Goal: Task Accomplishment & Management: Manage account settings

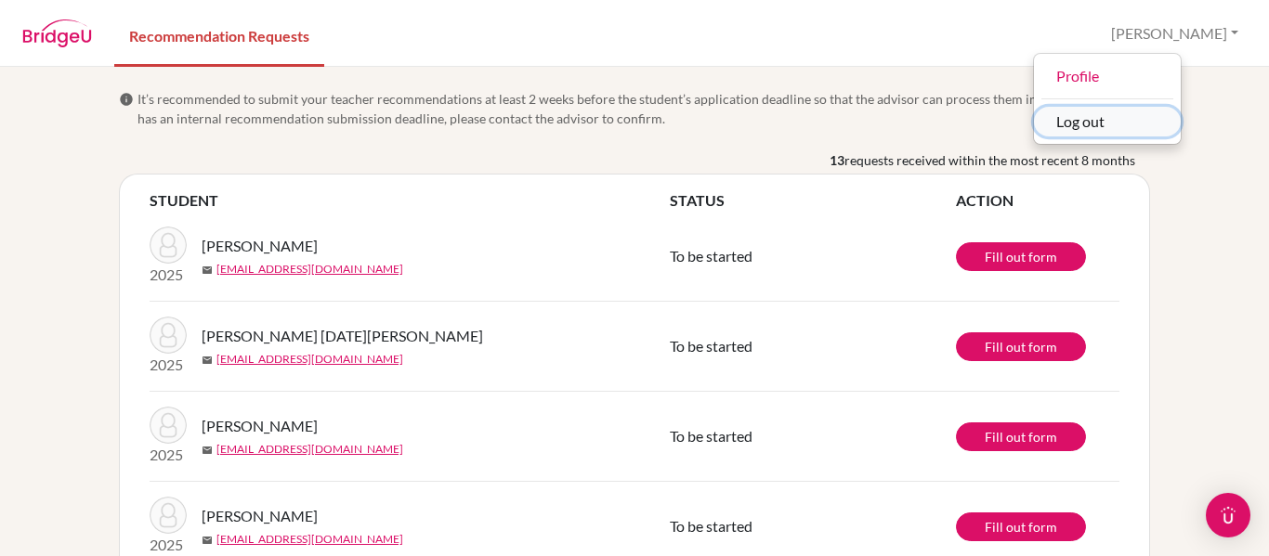
click at [1161, 117] on button "Log out" at bounding box center [1107, 122] width 147 height 30
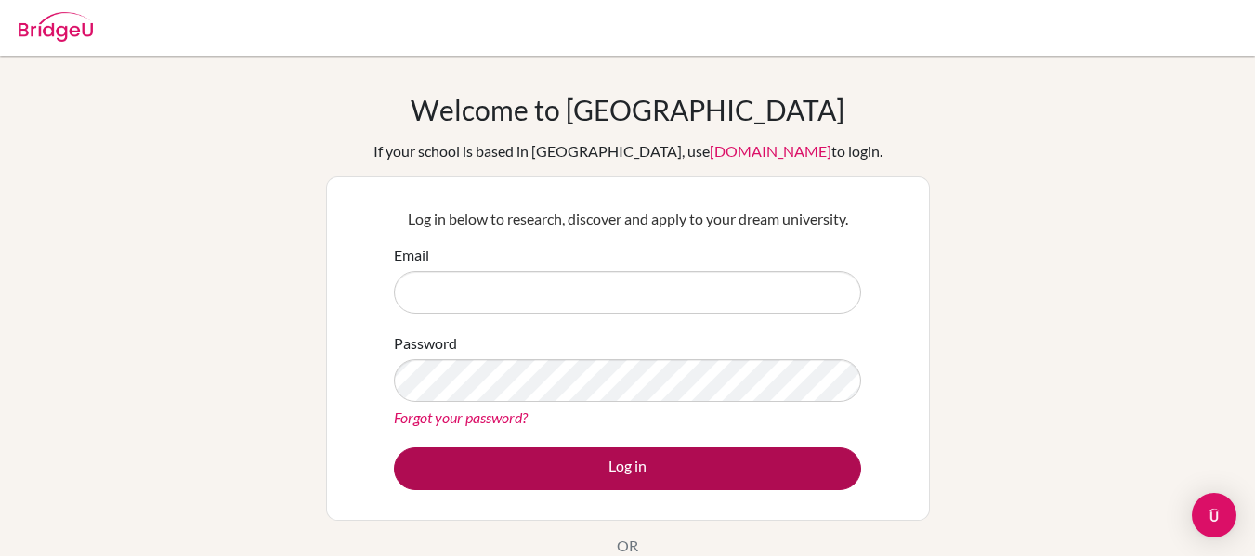
type input "[EMAIL_ADDRESS][DOMAIN_NAME]"
click at [617, 474] on button "Log in" at bounding box center [627, 469] width 467 height 43
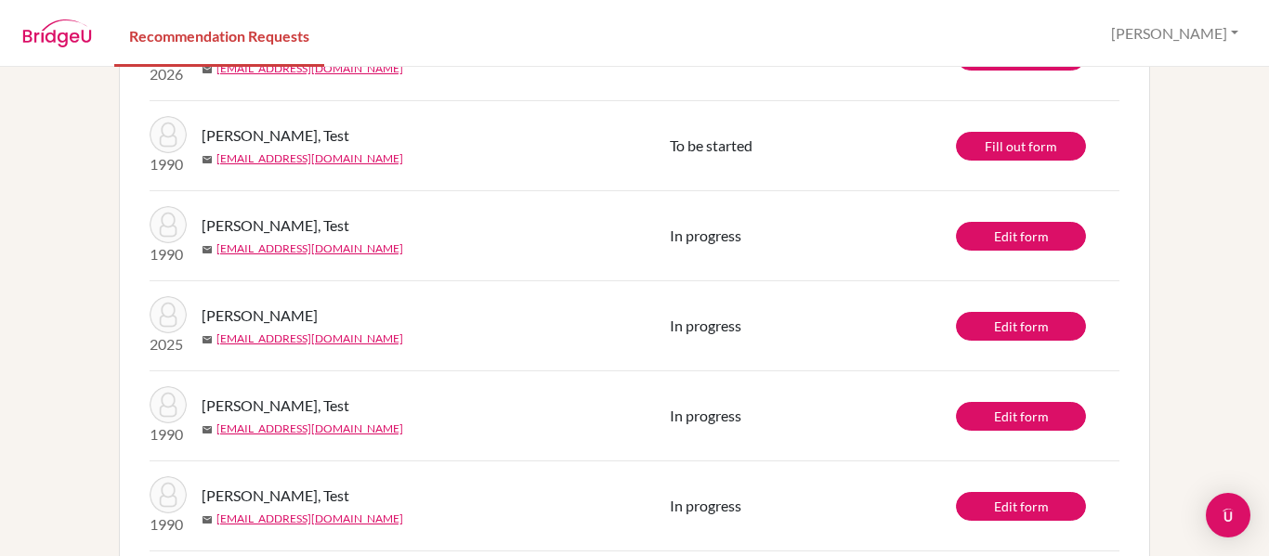
scroll to position [740, 0]
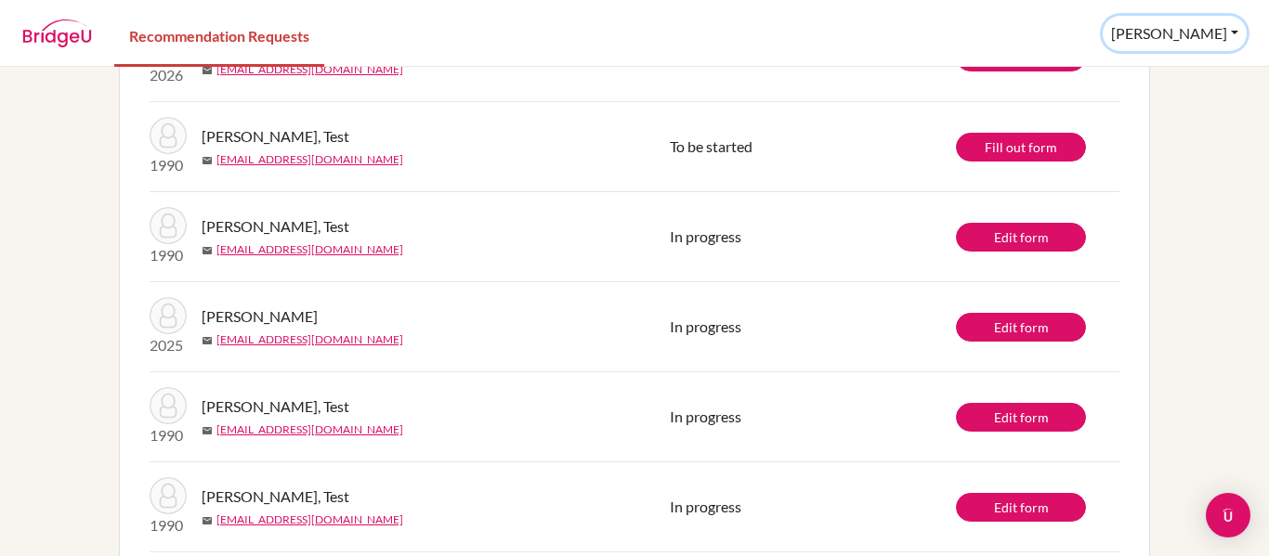
click at [1238, 33] on button "René" at bounding box center [1175, 33] width 144 height 35
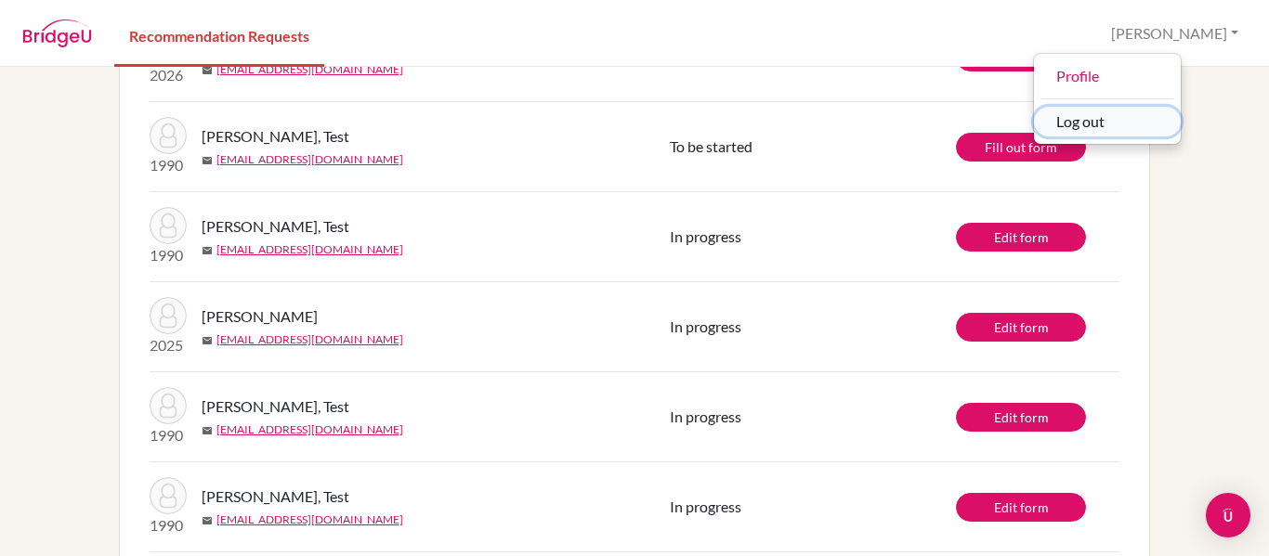
click at [1168, 120] on button "Log out" at bounding box center [1107, 122] width 147 height 30
